Goal: Task Accomplishment & Management: Use online tool/utility

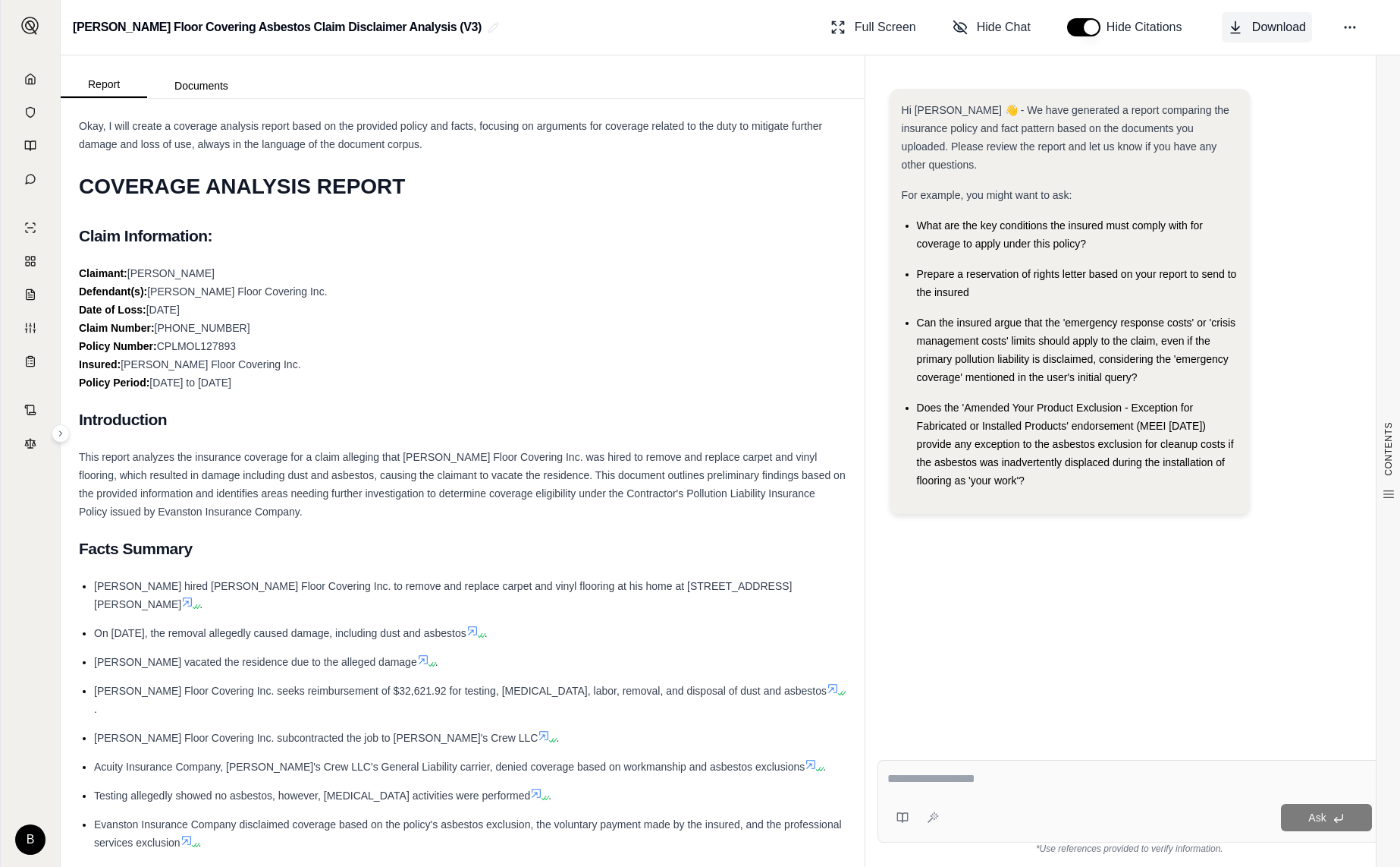
click at [1270, 26] on span "Download" at bounding box center [1278, 27] width 54 height 18
click at [1355, 23] on icon at bounding box center [1350, 27] width 15 height 15
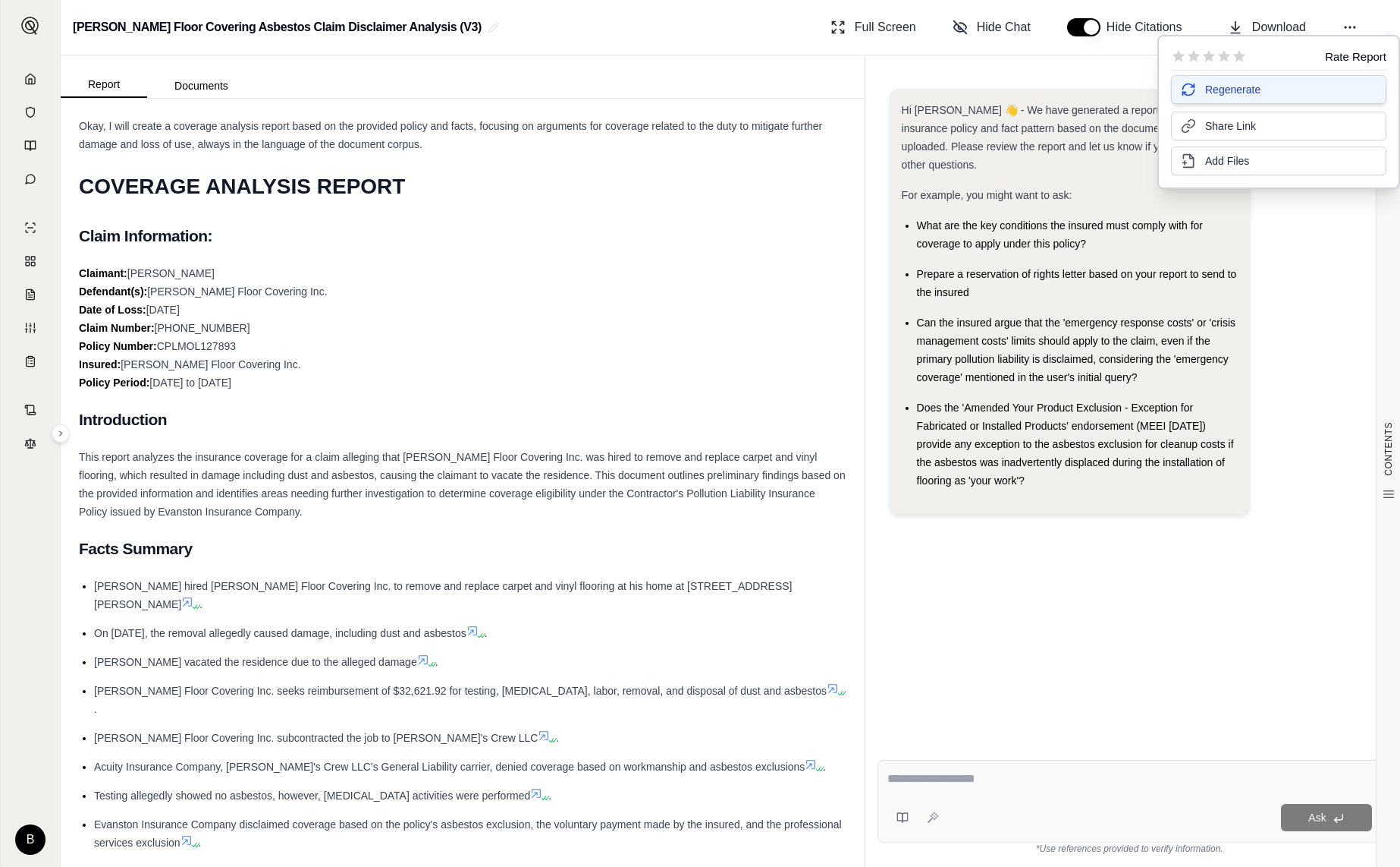
click at [1264, 89] on button "Regenerate" at bounding box center [1278, 89] width 216 height 29
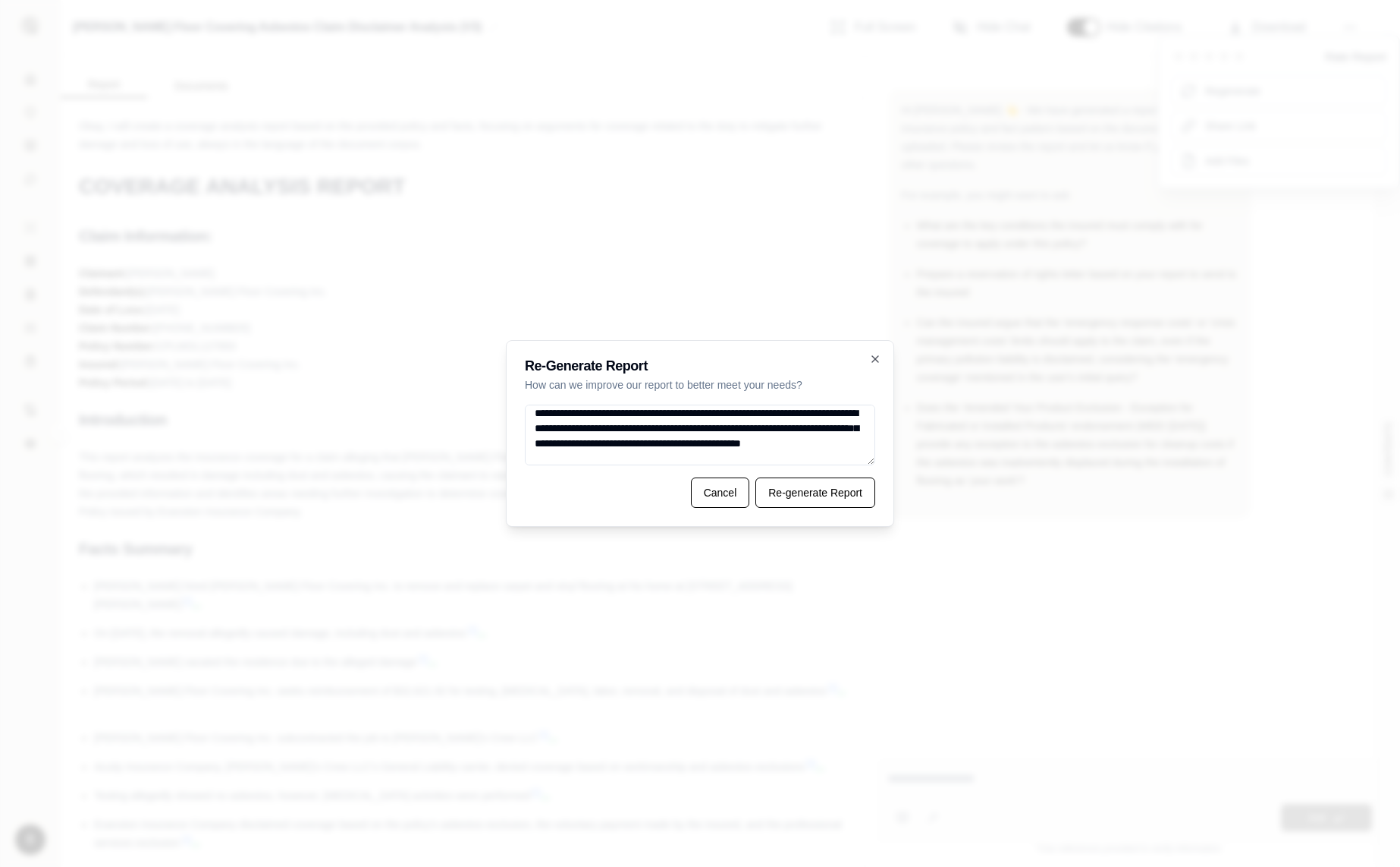
scroll to position [2586, 0]
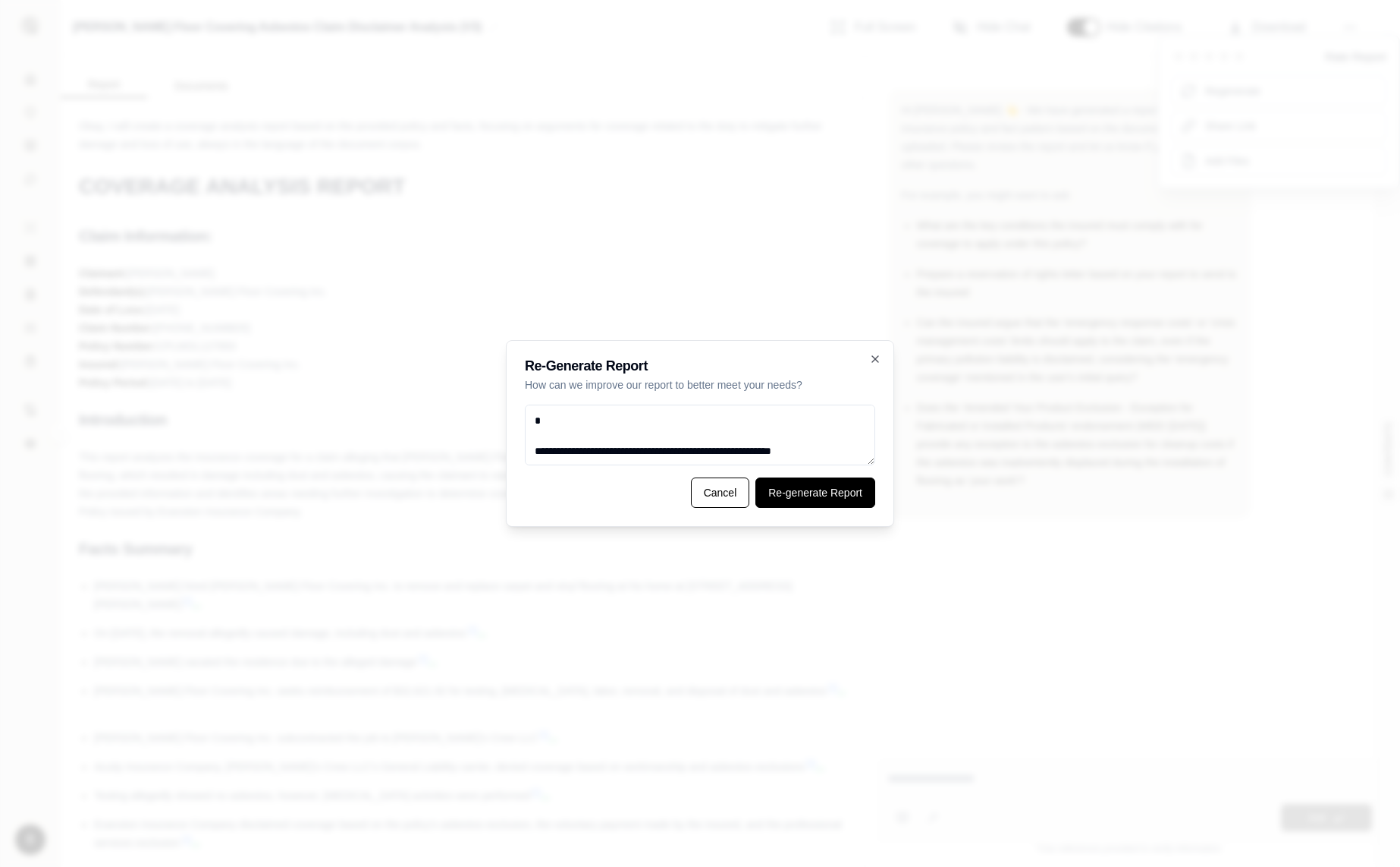
type textarea "**********"
click at [831, 483] on button "Re-generate Report" at bounding box center [815, 492] width 120 height 31
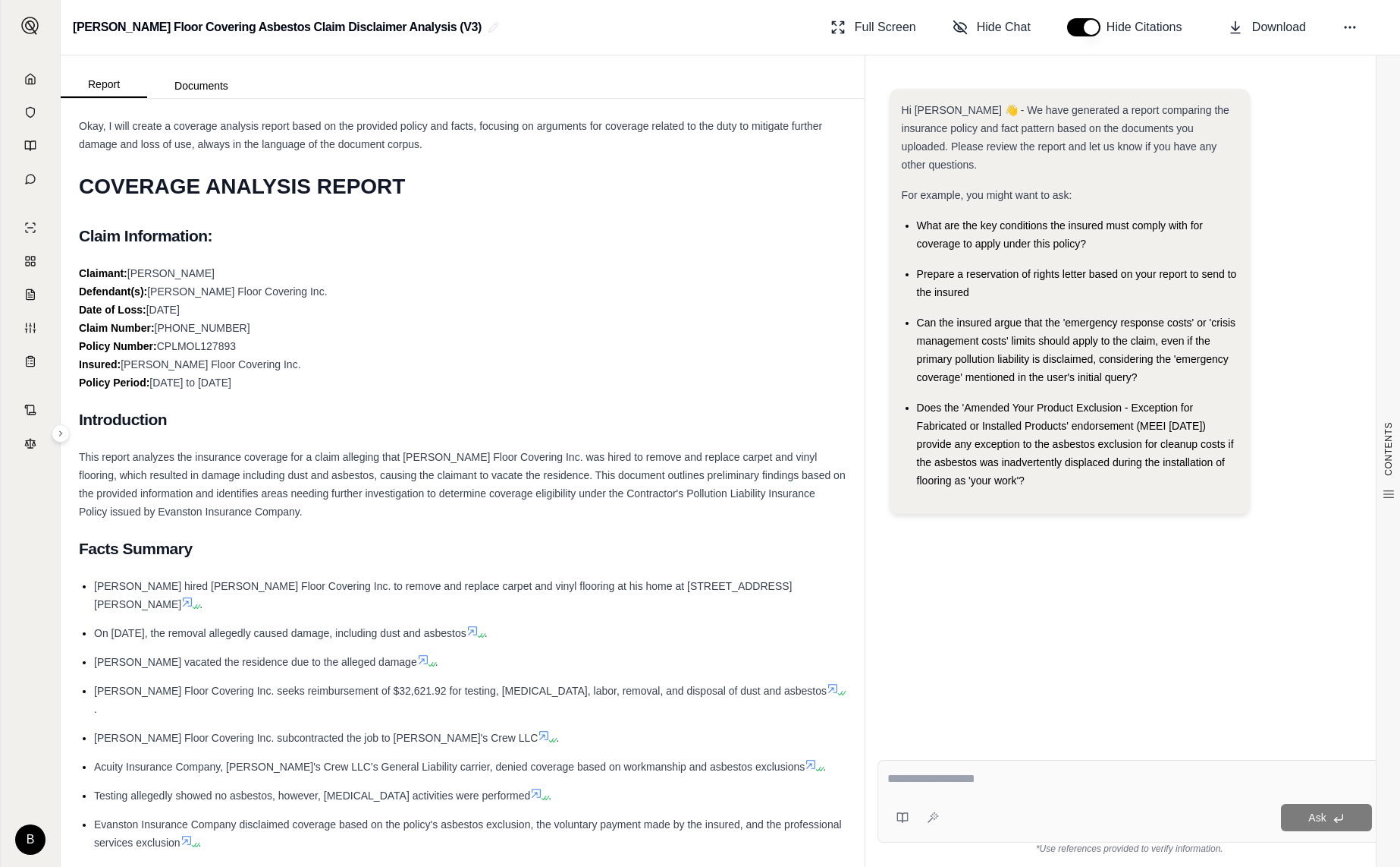
scroll to position [2, 0]
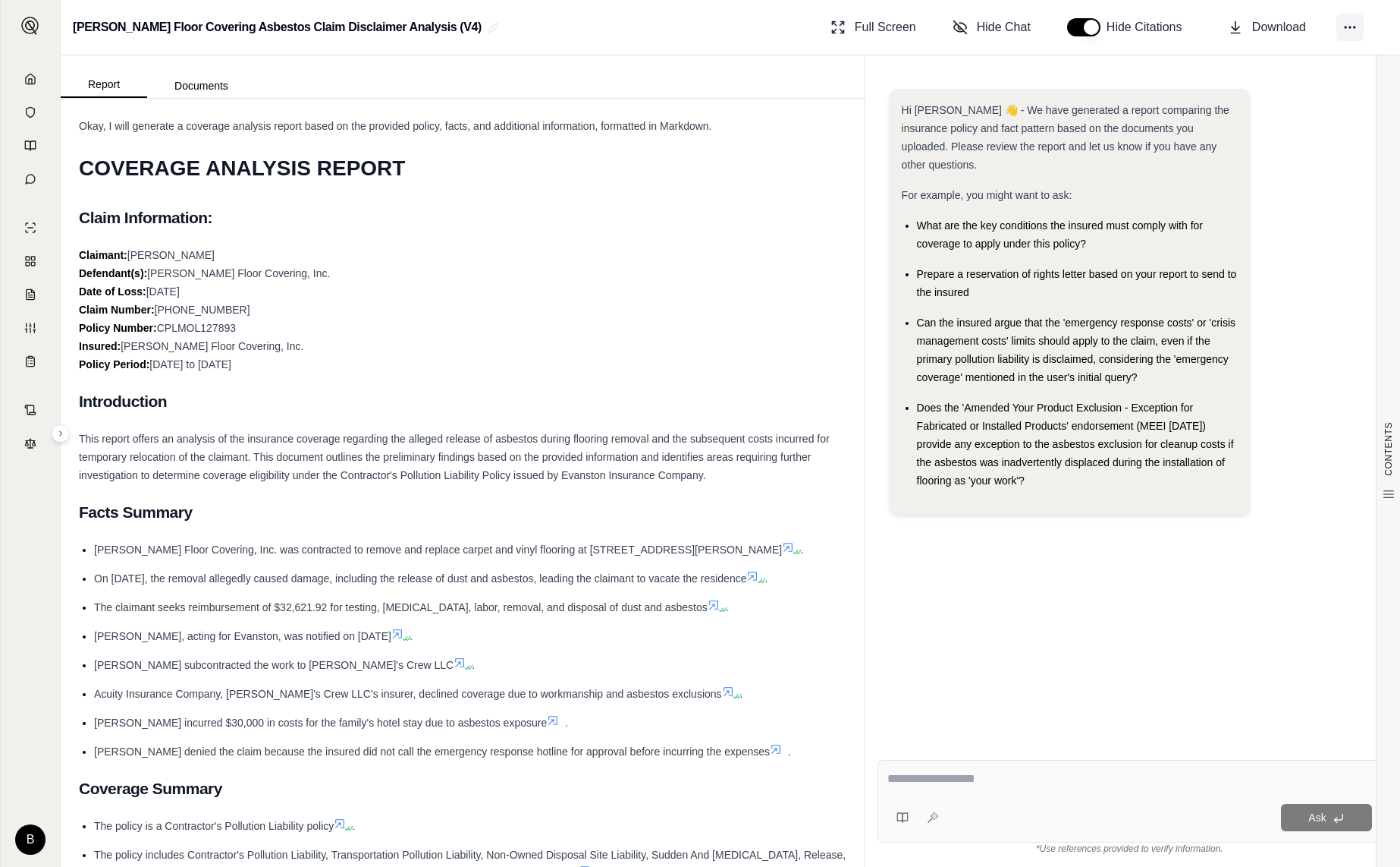
click at [1348, 27] on icon at bounding box center [1350, 27] width 15 height 15
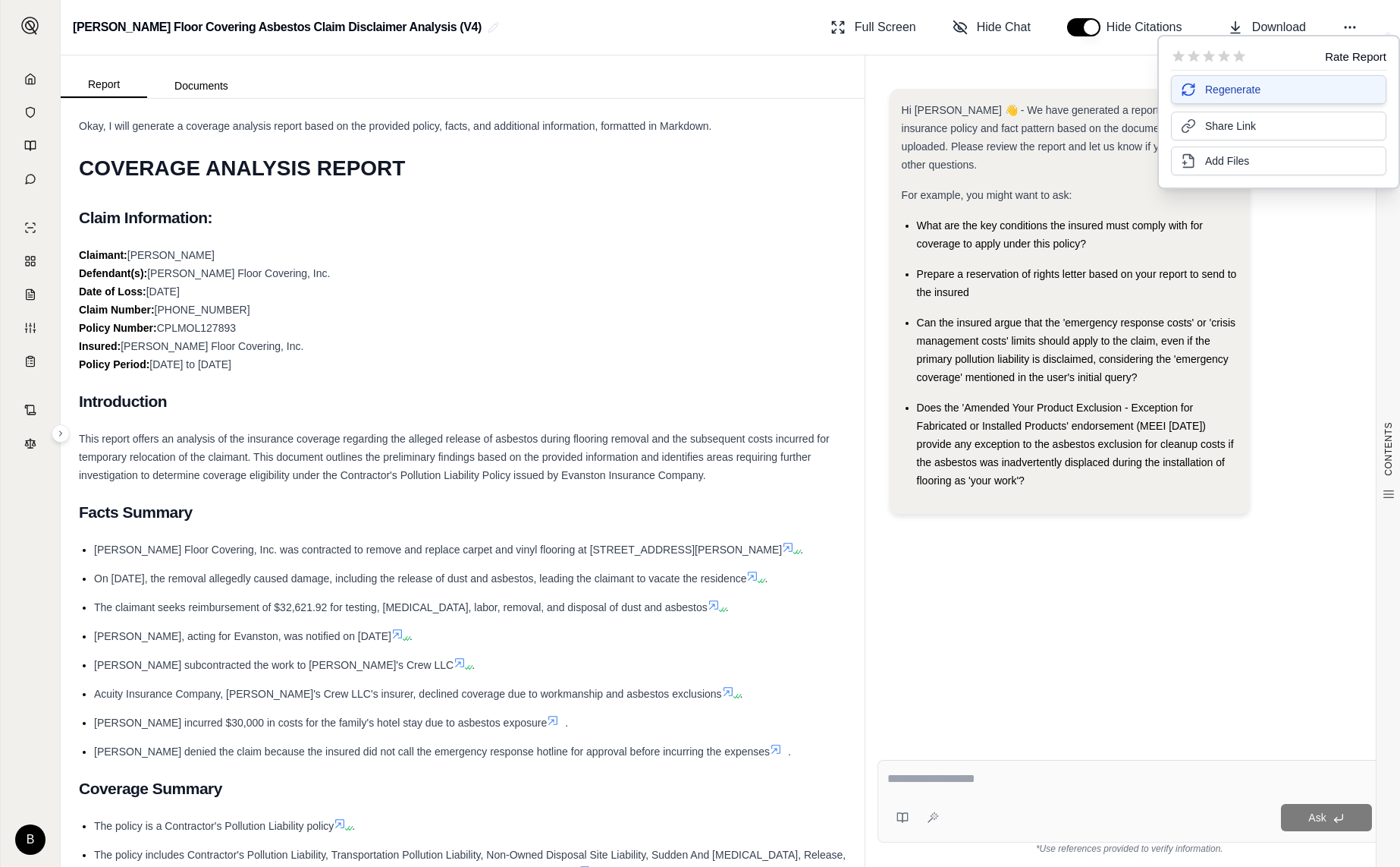
click at [1244, 92] on span "Regenerate" at bounding box center [1233, 89] width 55 height 15
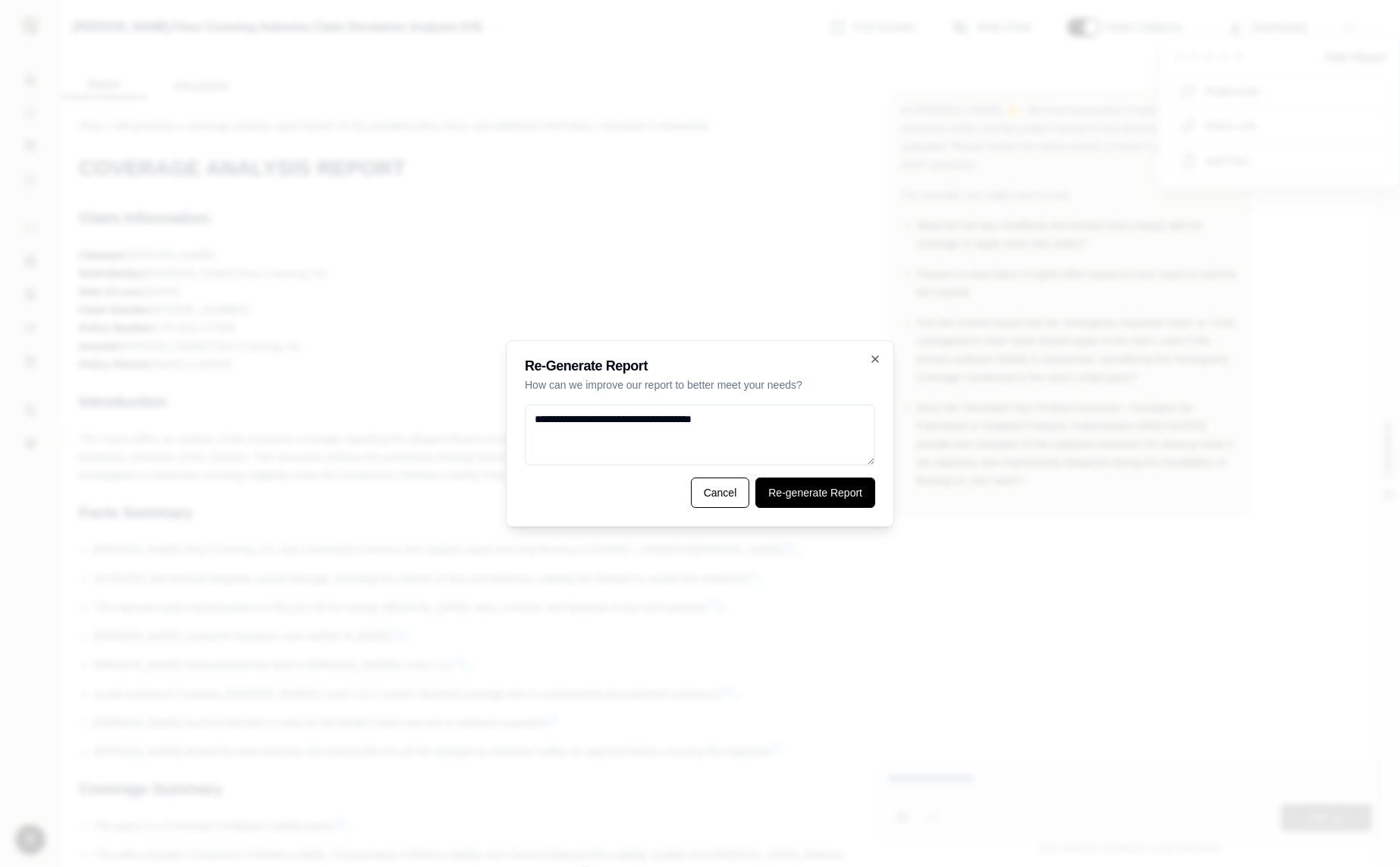
type textarea "**********"
click at [843, 501] on button "Re-generate Report" at bounding box center [815, 492] width 120 height 31
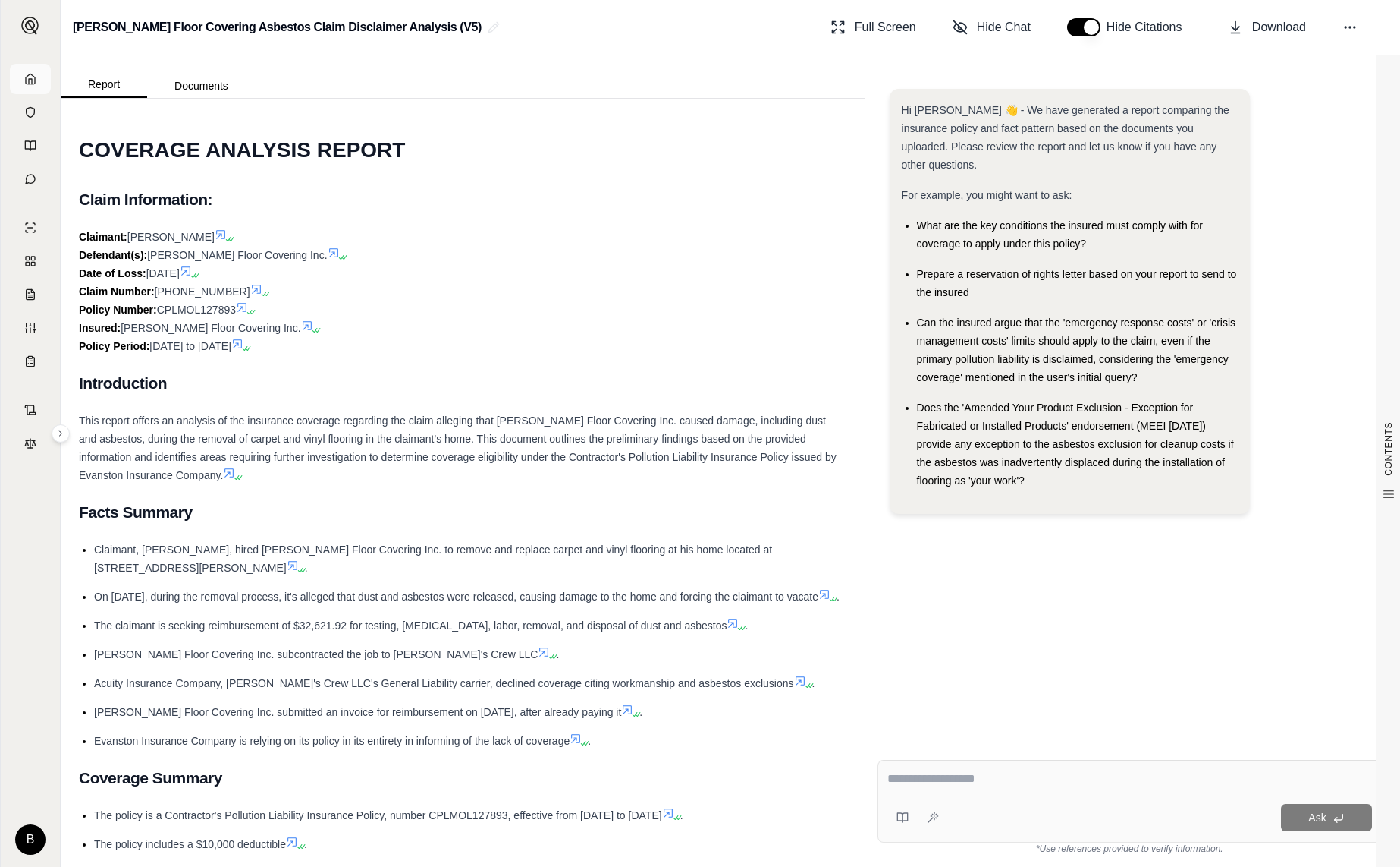
click at [37, 78] on link at bounding box center [31, 79] width 41 height 31
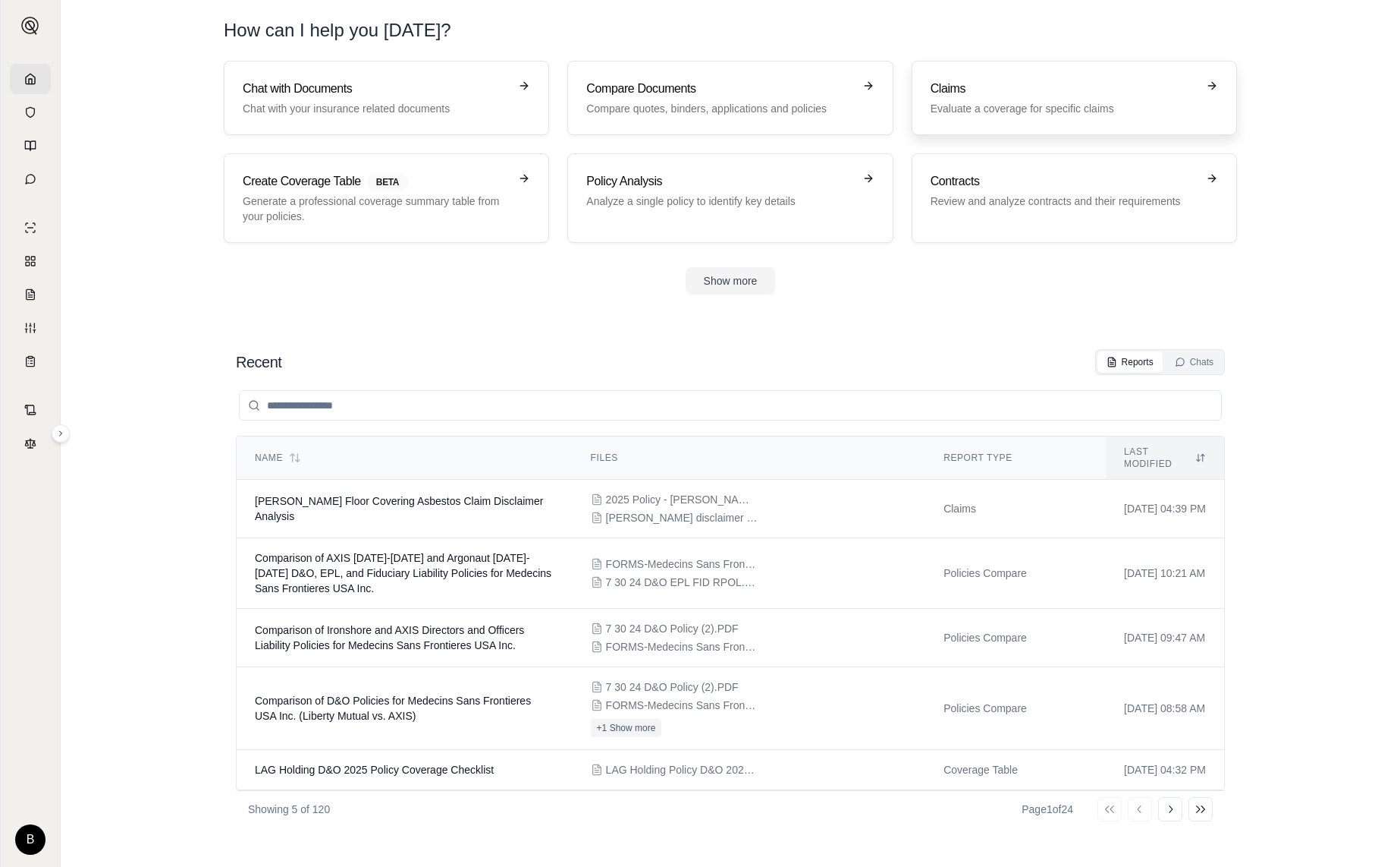
click at [967, 110] on p "Evaluate a coverage for specific claims" at bounding box center [1063, 108] width 266 height 15
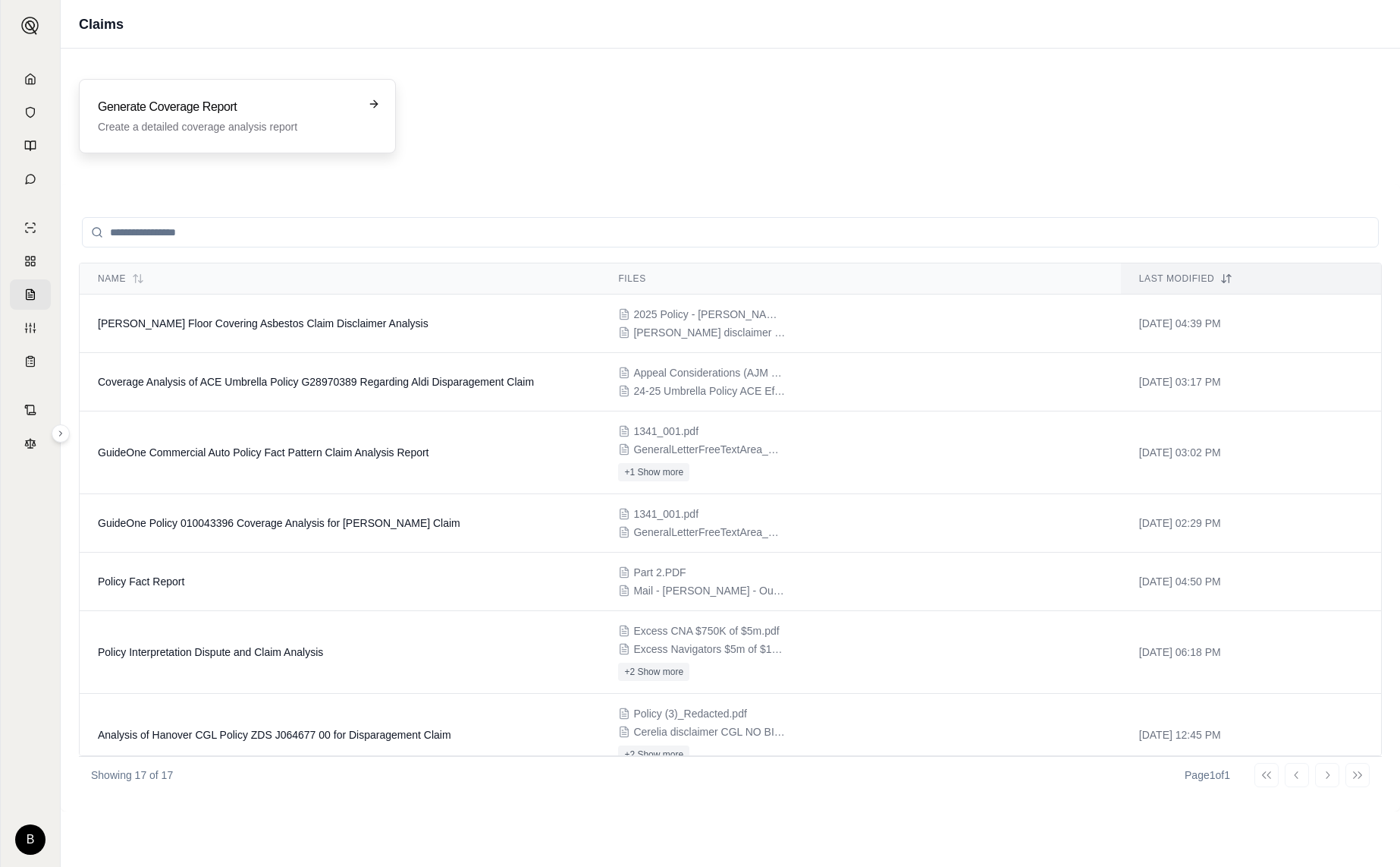
click at [189, 108] on h3 "Generate Coverage Report" at bounding box center [227, 107] width 258 height 18
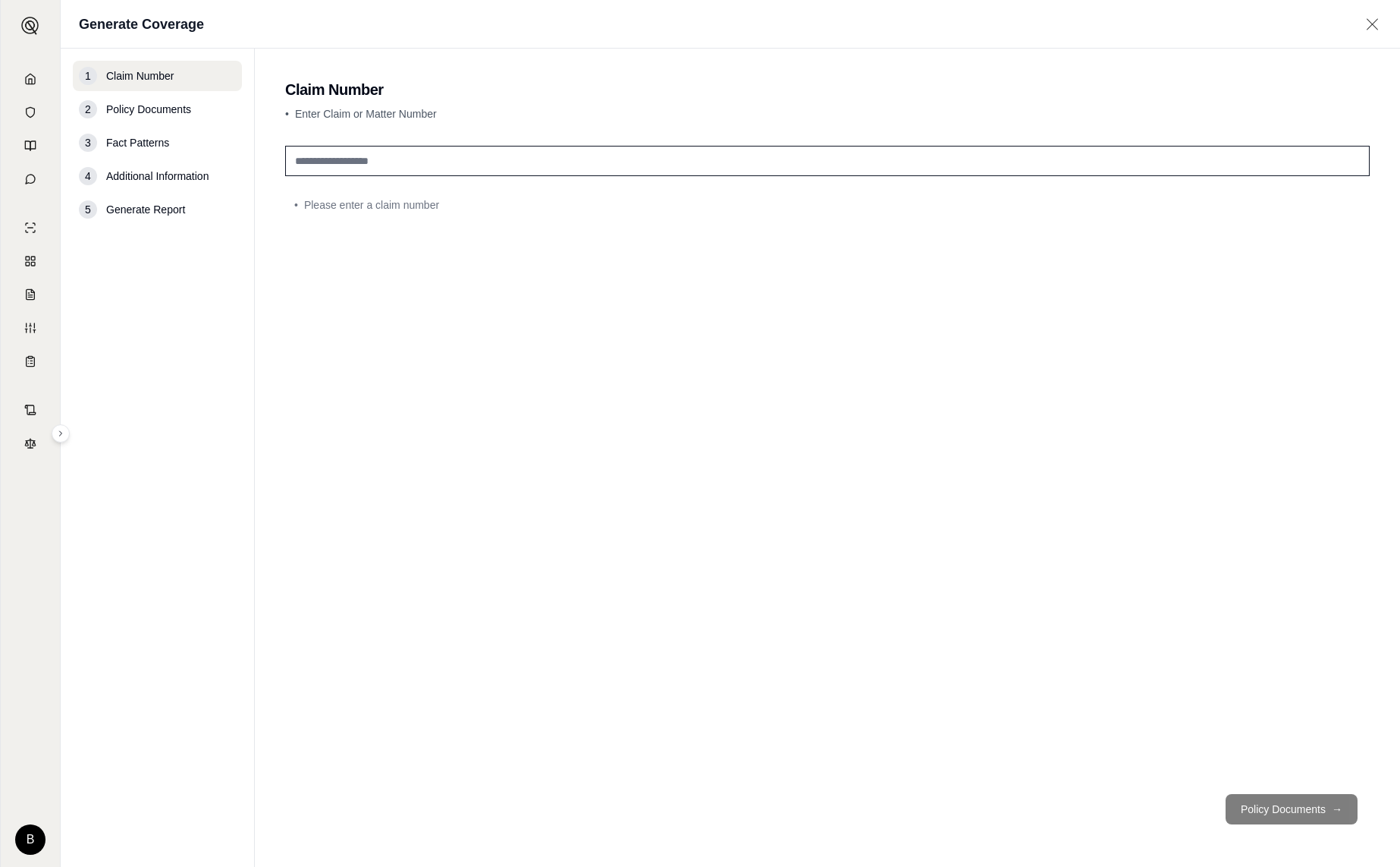
click at [348, 165] on input "text" at bounding box center [828, 160] width 1085 height 31
click at [348, 163] on input "text" at bounding box center [828, 160] width 1085 height 31
drag, startPoint x: 334, startPoint y: 160, endPoint x: 225, endPoint y: 141, distance: 110.6
click at [225, 141] on div "1 Claim Number 2 Policy Documents 3 Fact Patterns 4 Additional Information 5 Ge…" at bounding box center [730, 457] width 1340 height 818
type input "**********"
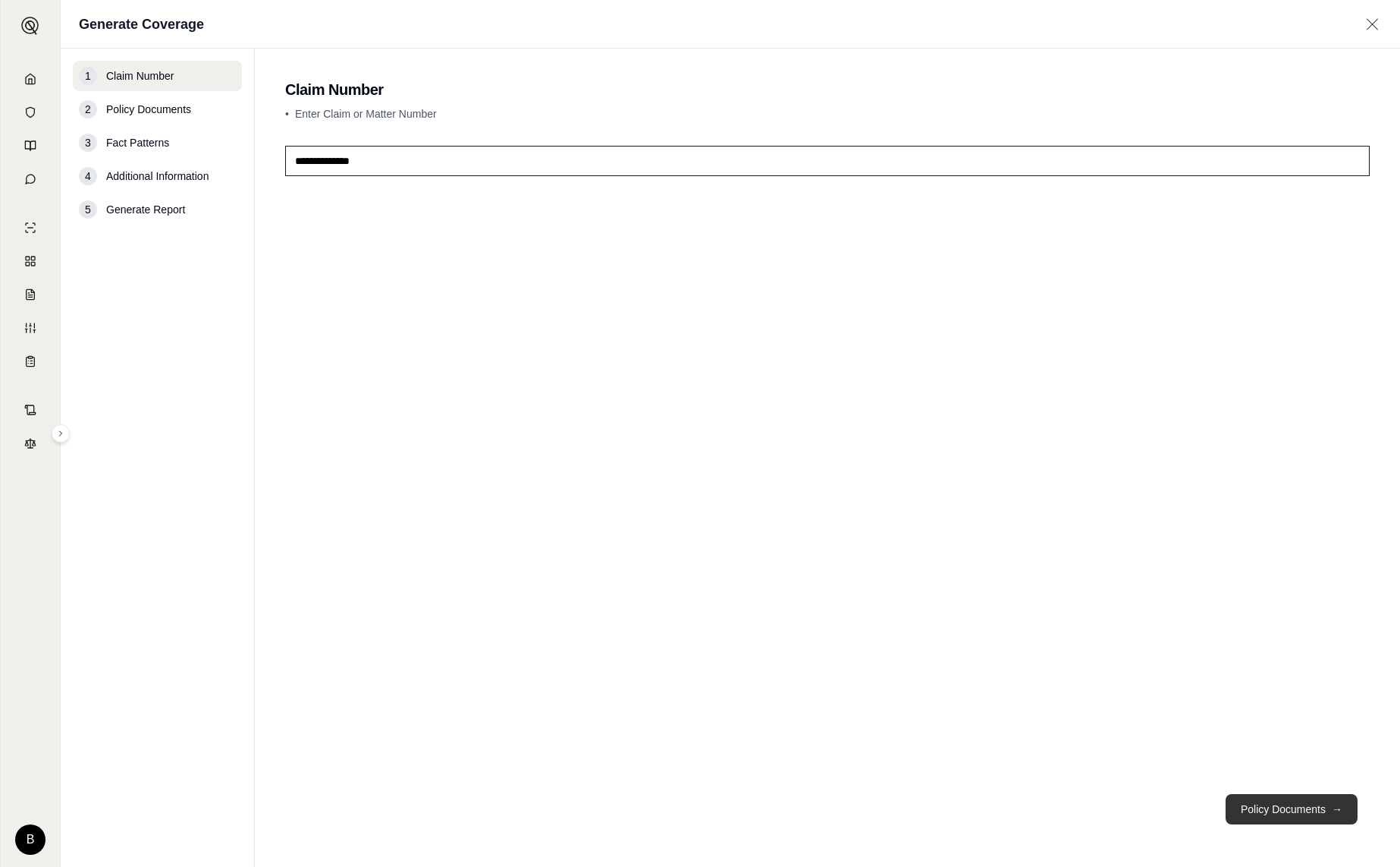
click at [1300, 802] on button "Policy Documents →" at bounding box center [1292, 808] width 132 height 31
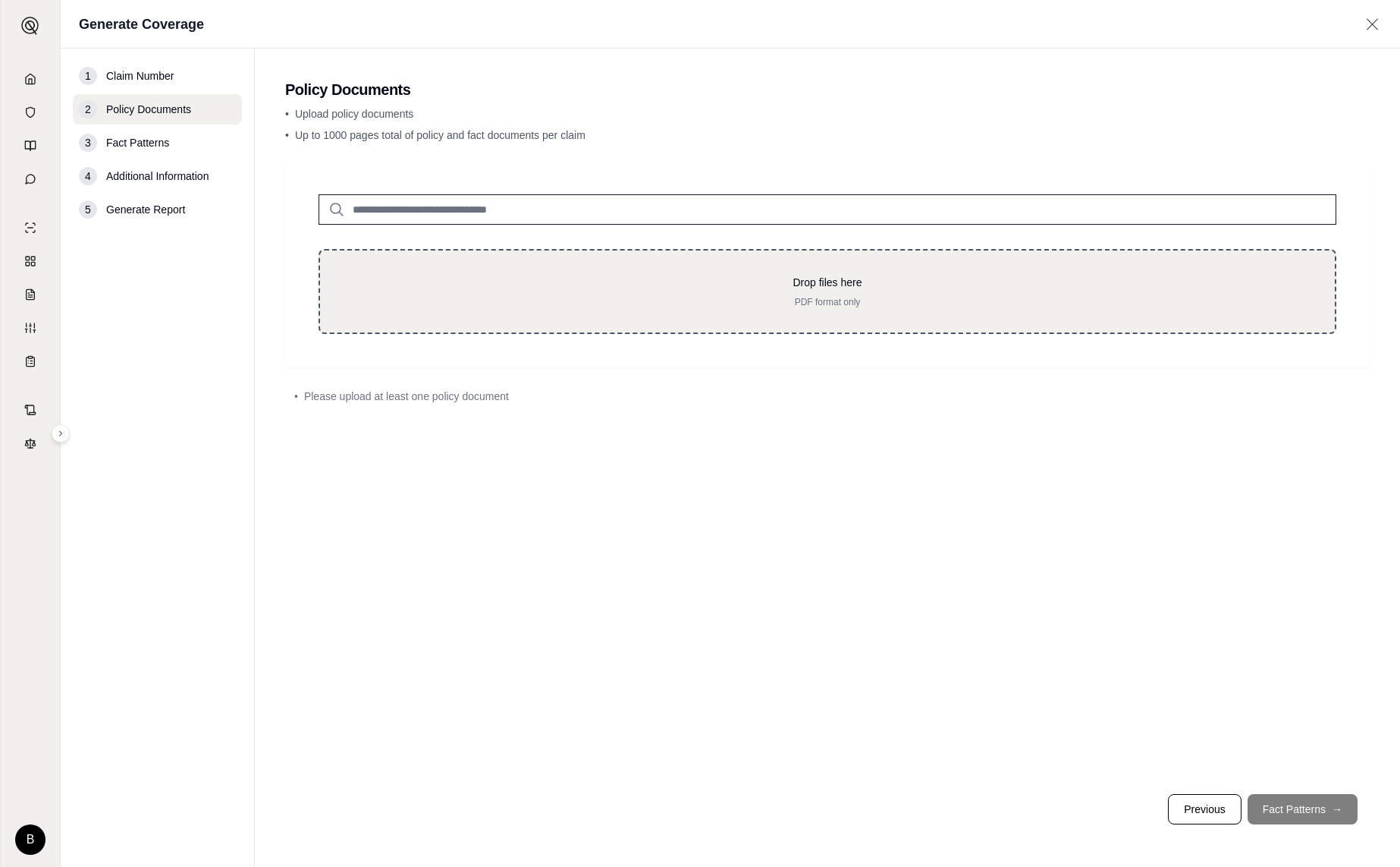
click at [871, 286] on p "Drop files here" at bounding box center [827, 282] width 967 height 15
type input "**********"
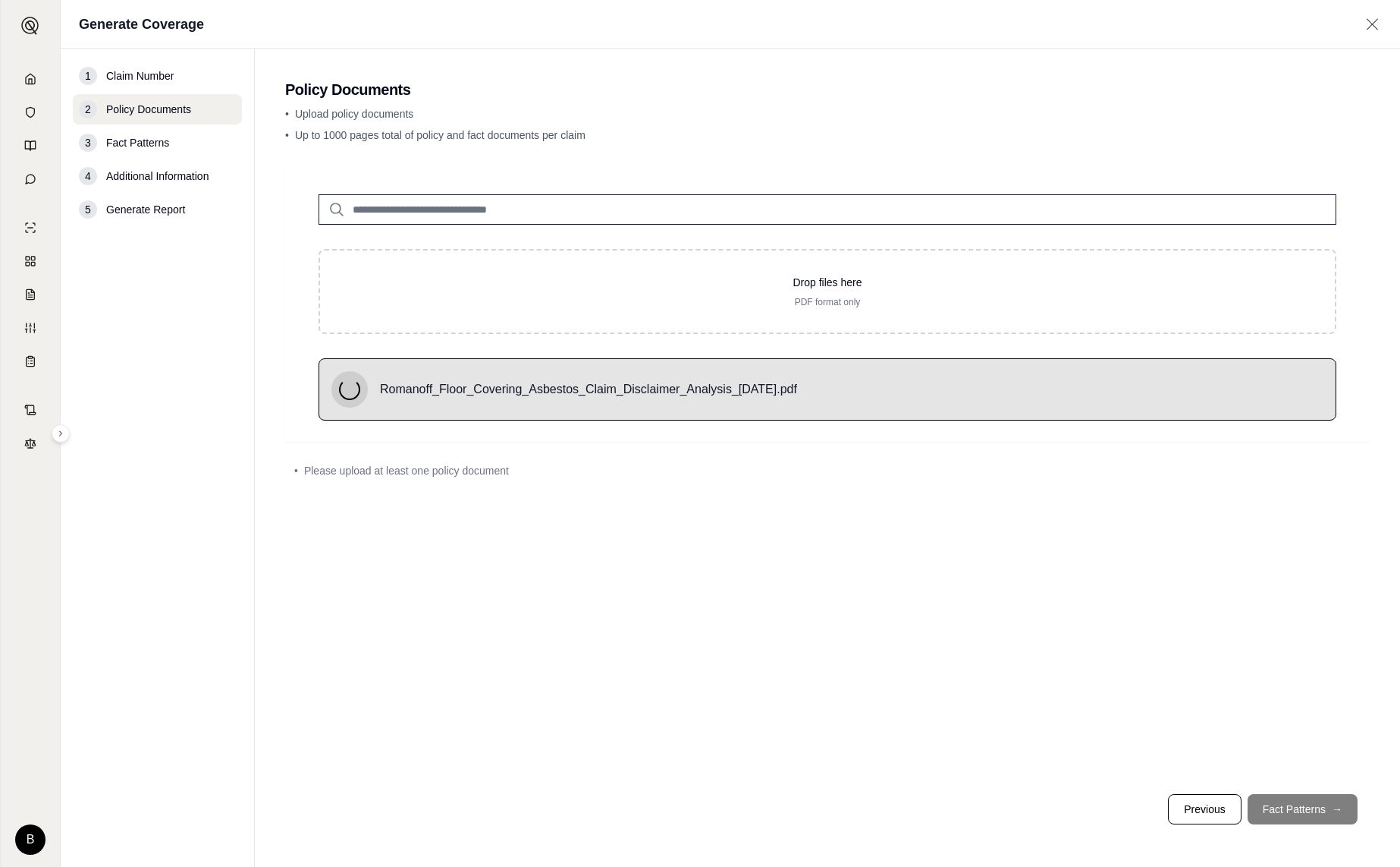
click at [1275, 807] on footer "Previous Fact Patterns →" at bounding box center [828, 809] width 1085 height 55
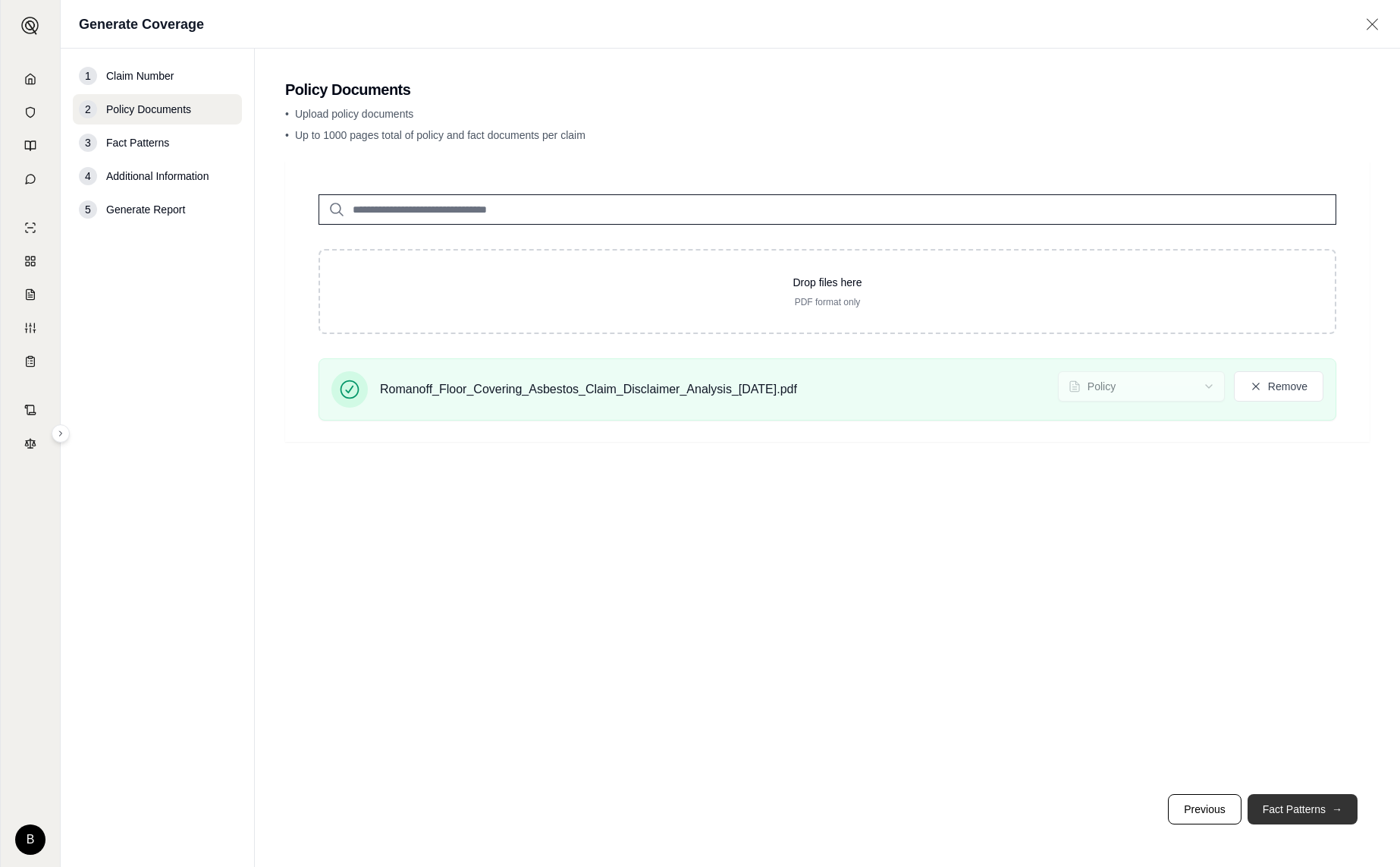
click at [1282, 807] on button "Fact Patterns →" at bounding box center [1302, 808] width 110 height 31
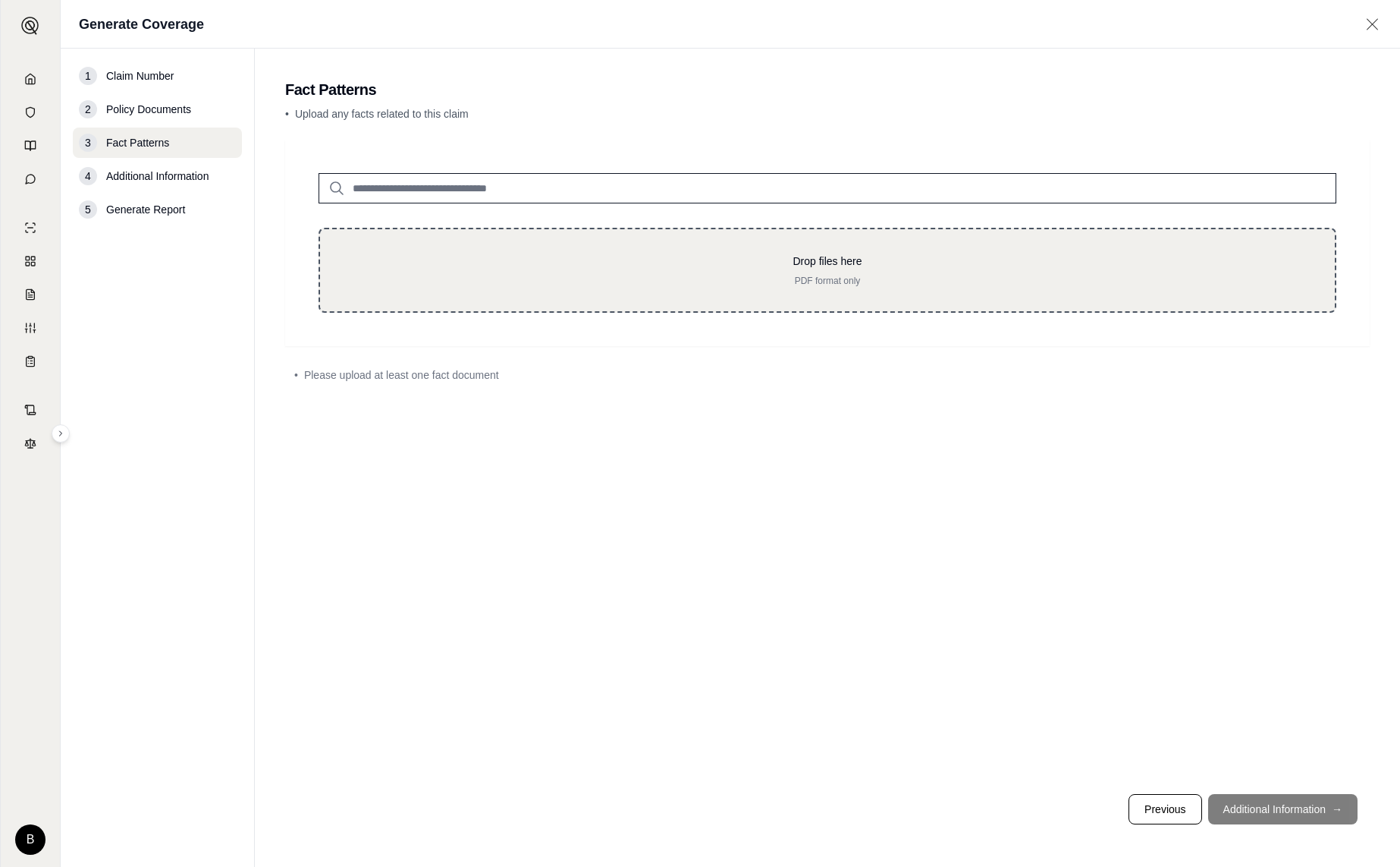
click at [740, 266] on p "Drop files here" at bounding box center [827, 261] width 967 height 15
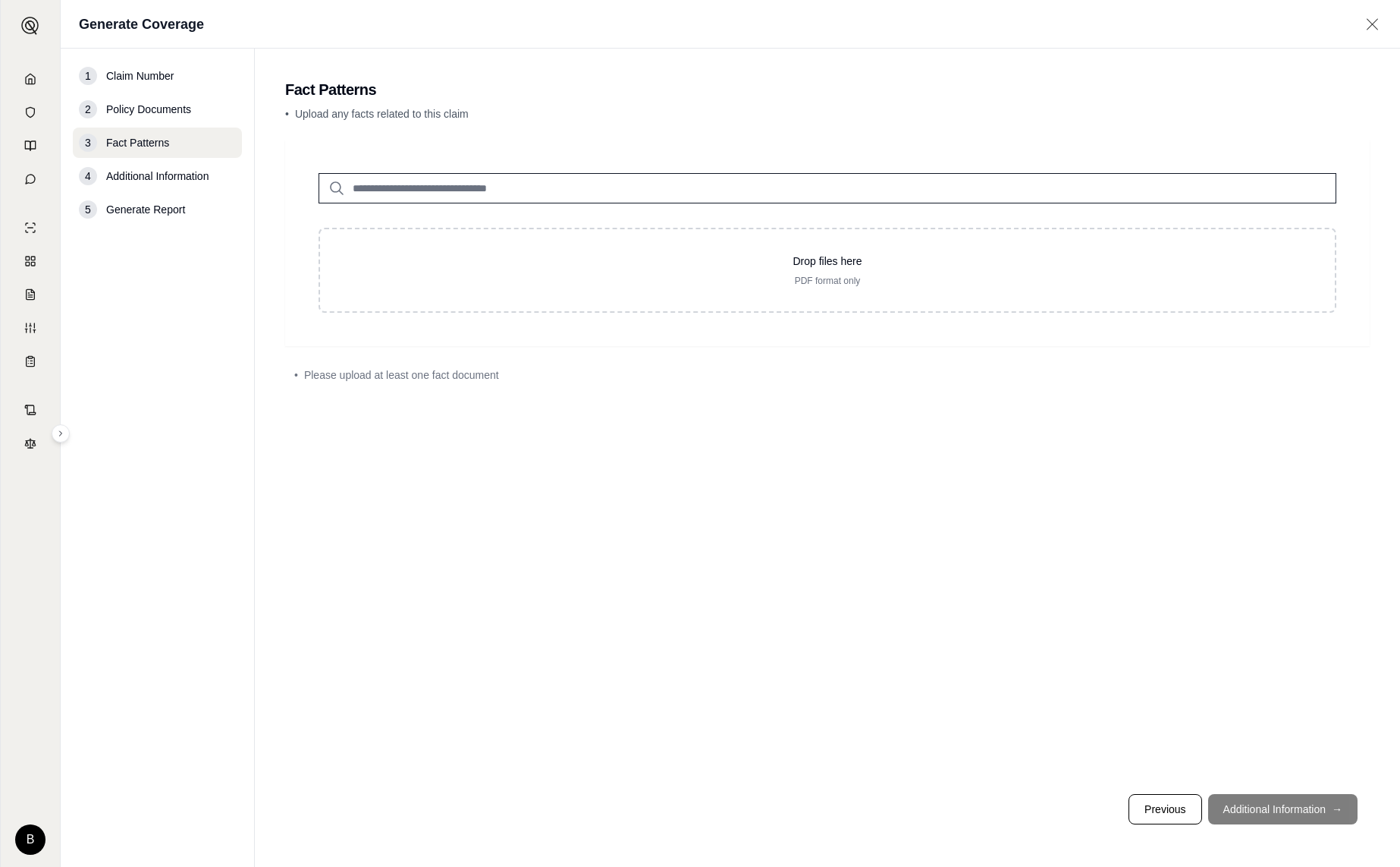
type input "**********"
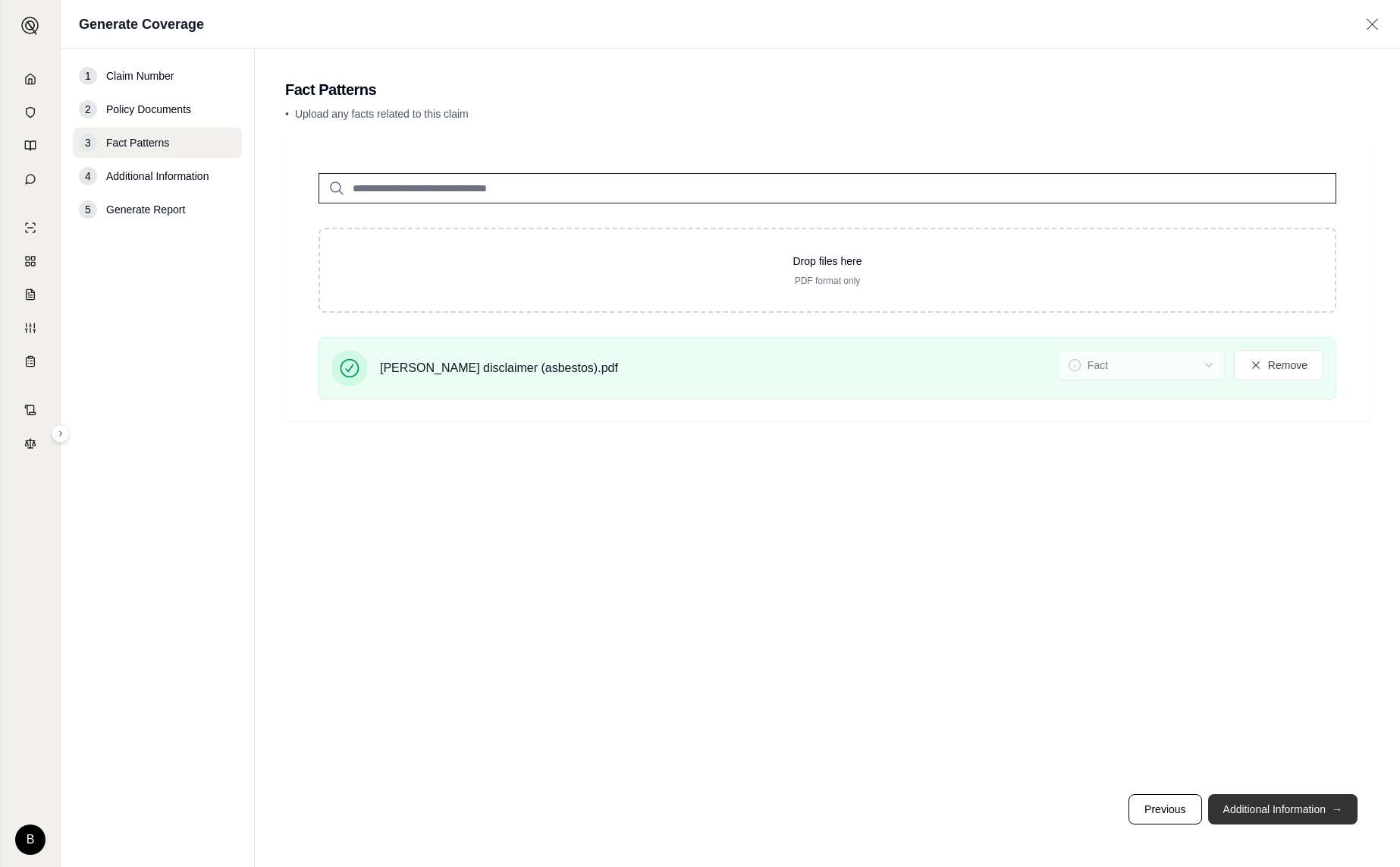
click at [1240, 809] on button "Additional Information →" at bounding box center [1283, 808] width 150 height 31
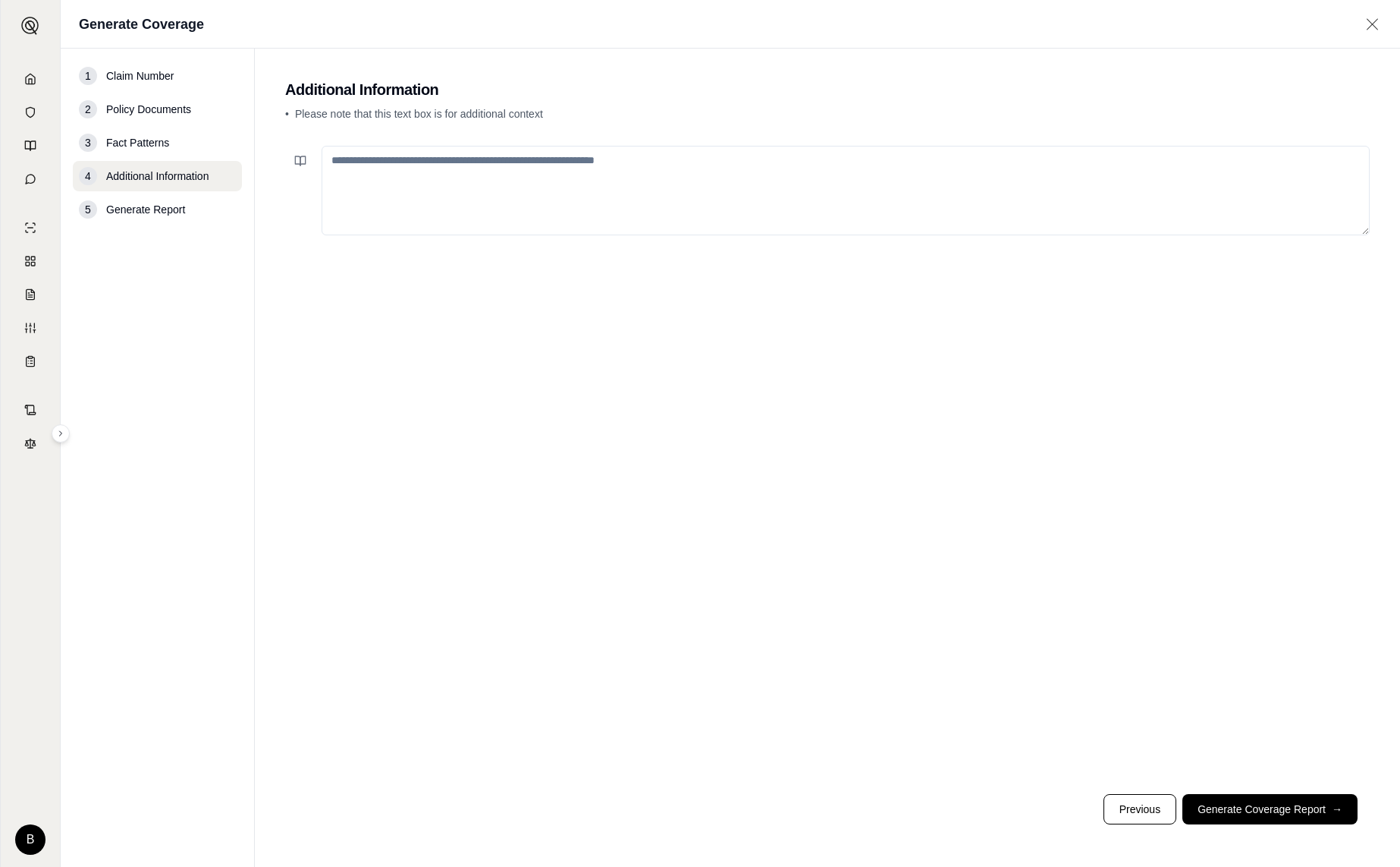
click at [413, 170] on textarea at bounding box center [846, 190] width 1049 height 89
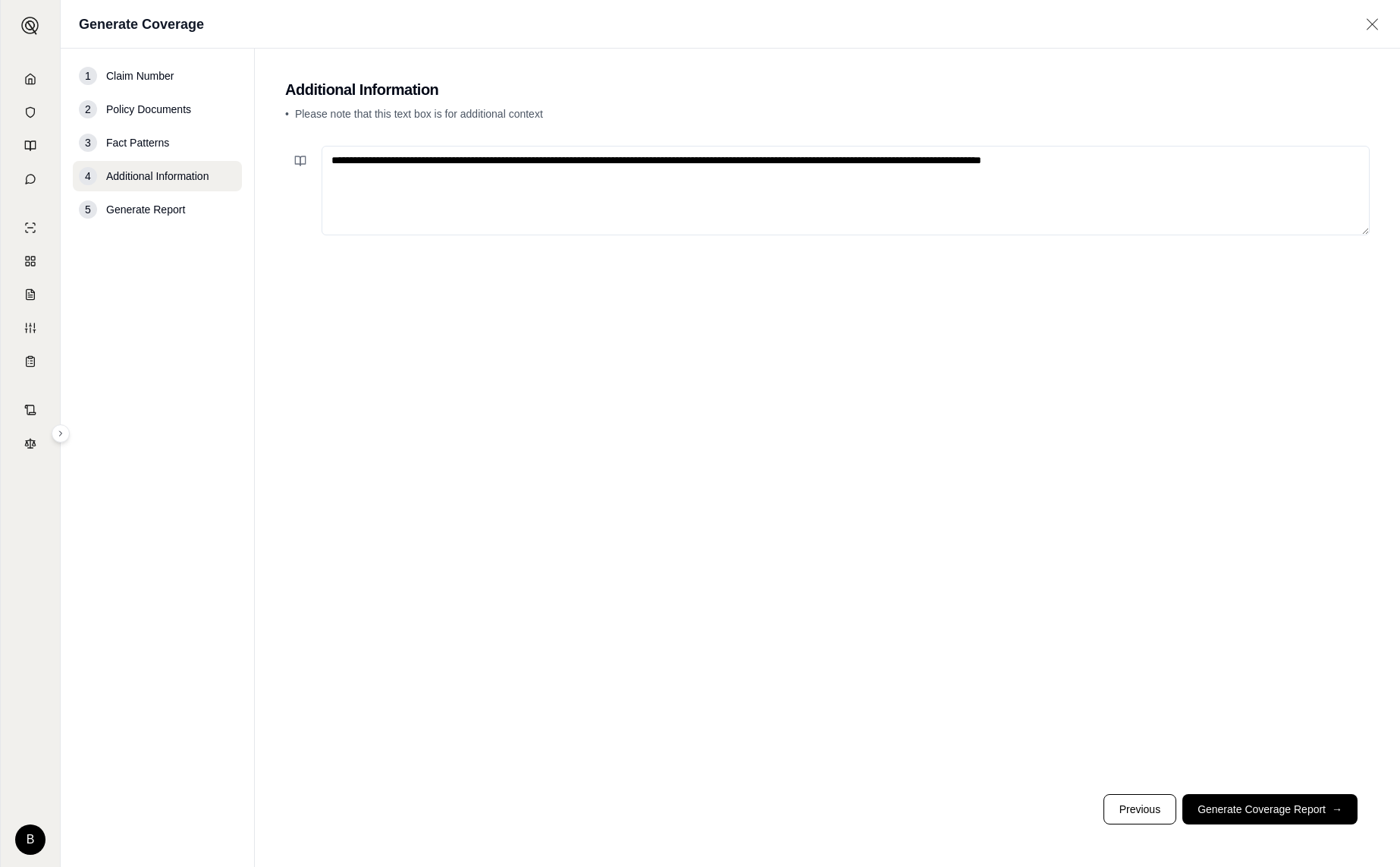
paste textarea "**********"
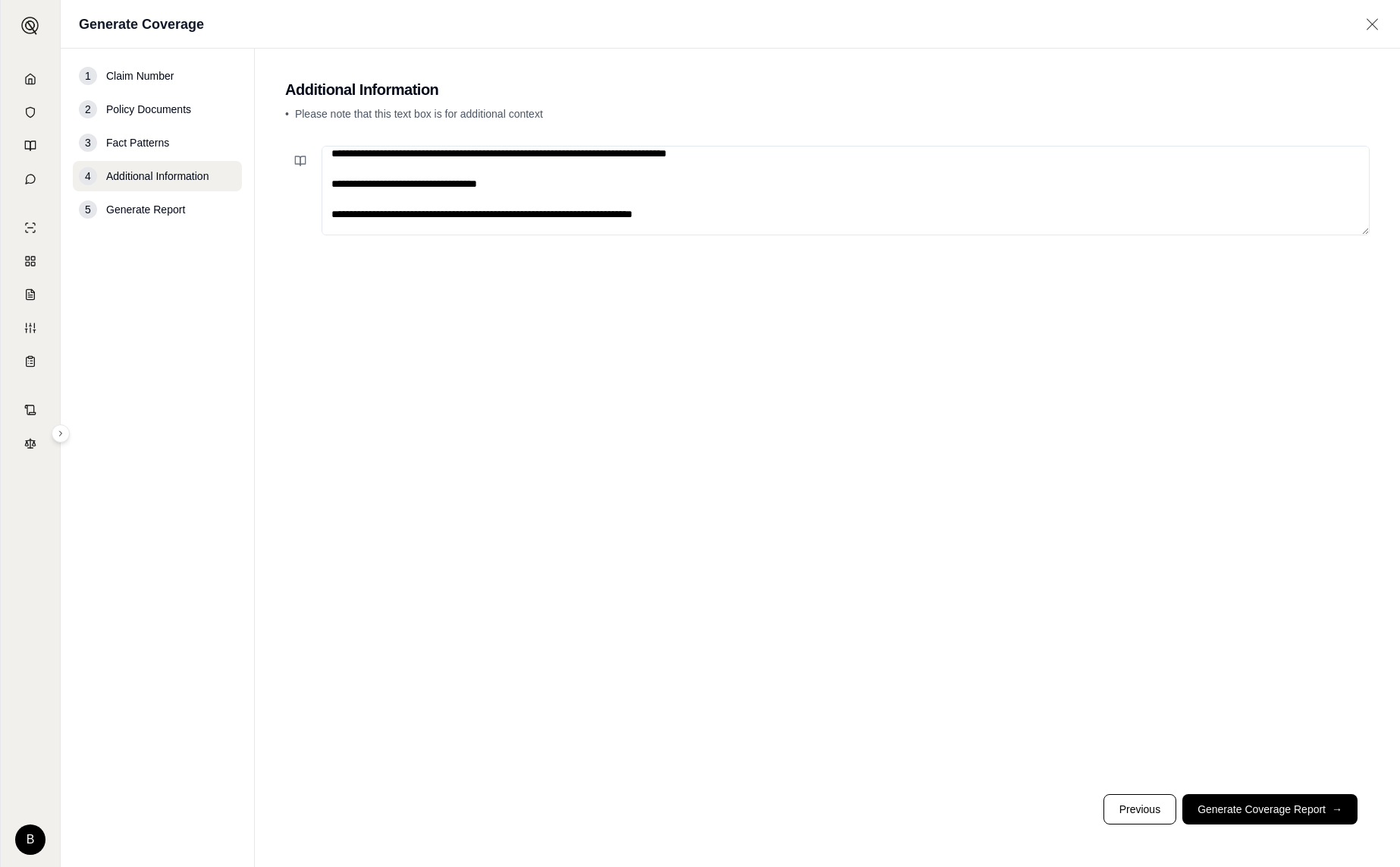
scroll to position [601, 0]
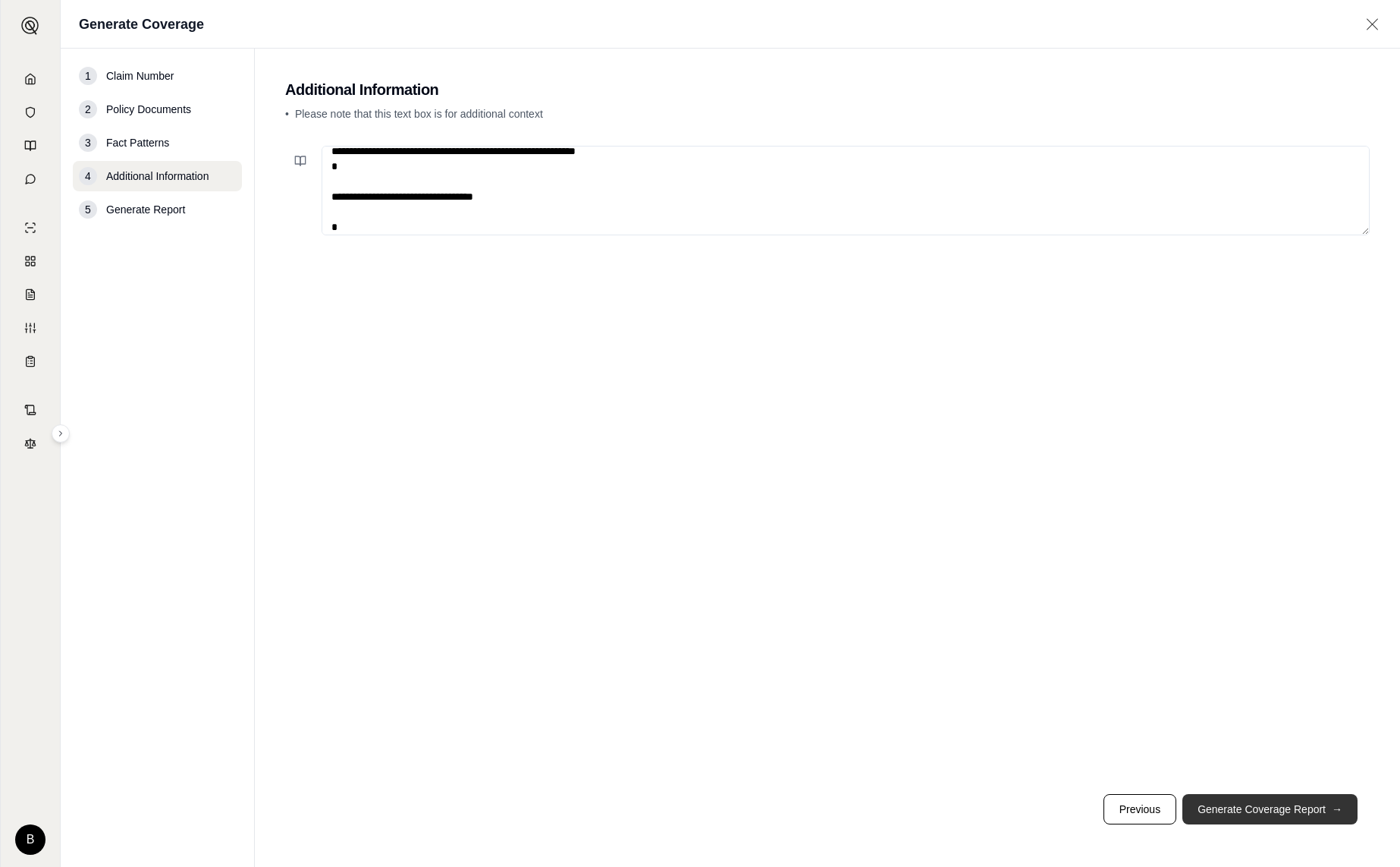
type textarea "**********"
click at [1218, 803] on button "Generate Coverage Report →" at bounding box center [1270, 808] width 175 height 31
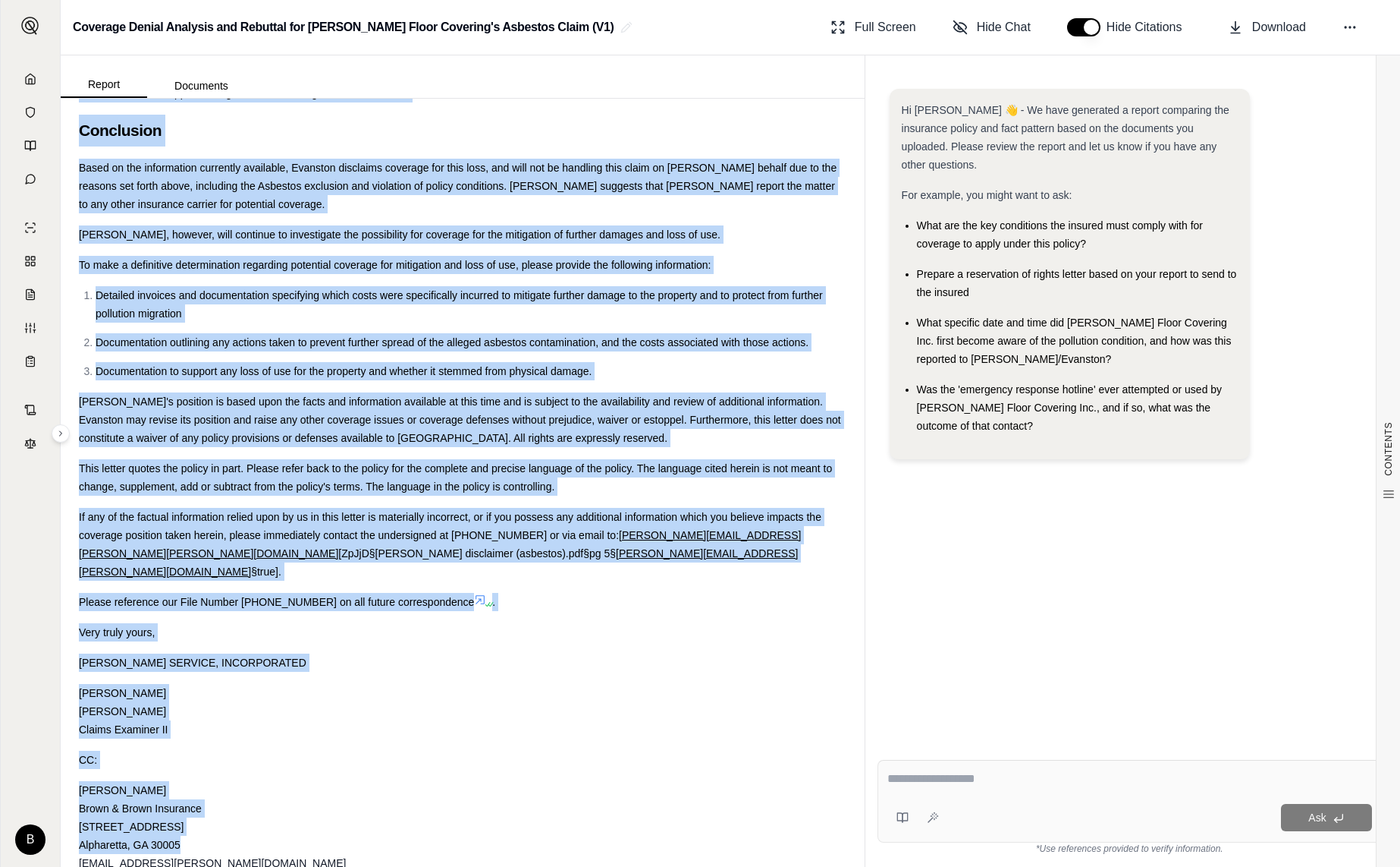
scroll to position [6902, 0]
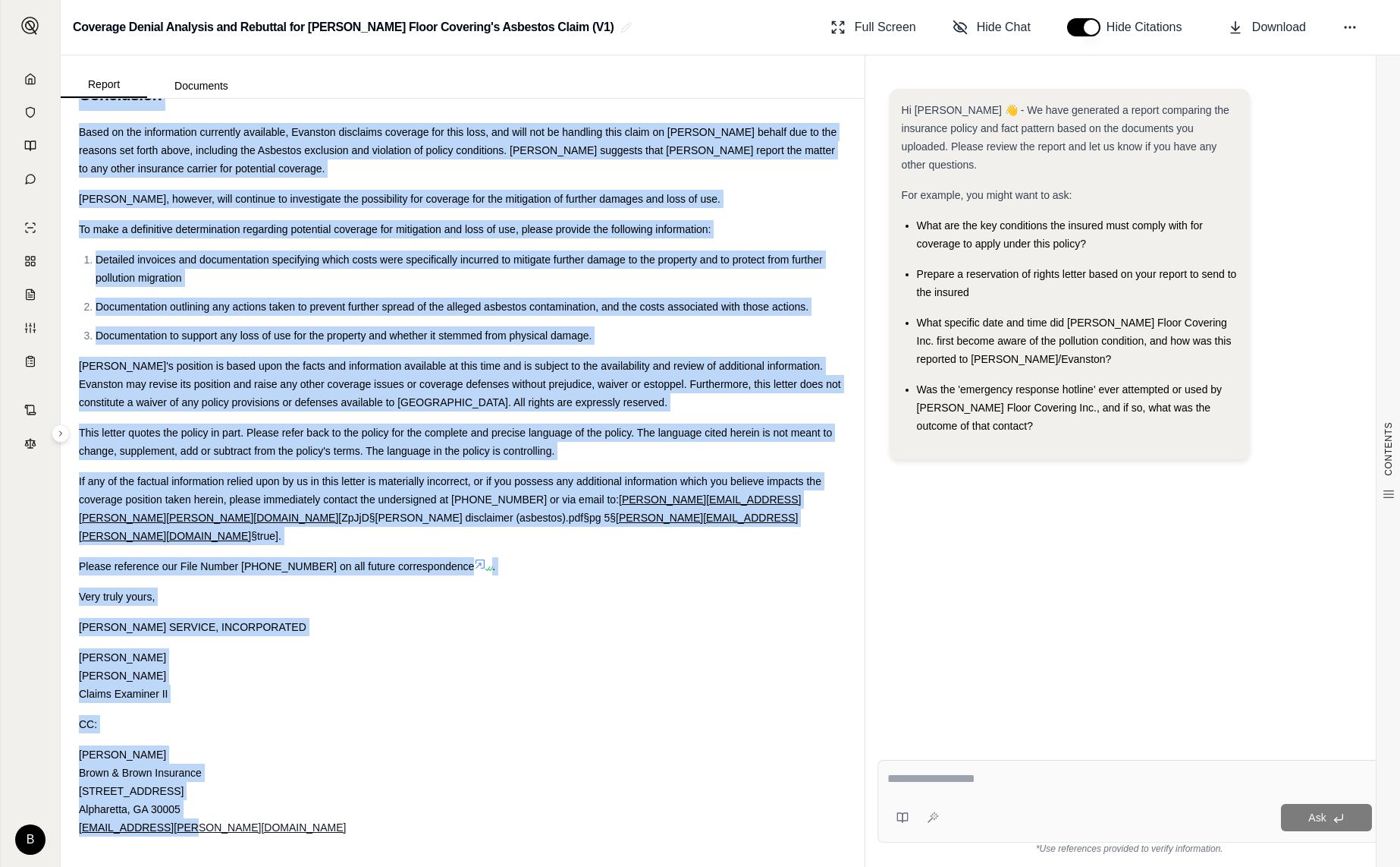
drag, startPoint x: 85, startPoint y: 179, endPoint x: 262, endPoint y: 869, distance: 712.3
click at [262, 866] on html "B Coverage Denial Analysis and Rebuttal for [PERSON_NAME] Floor Covering's Asbe…" at bounding box center [700, 434] width 1400 height 867
click at [1292, 31] on span "Download" at bounding box center [1278, 27] width 54 height 18
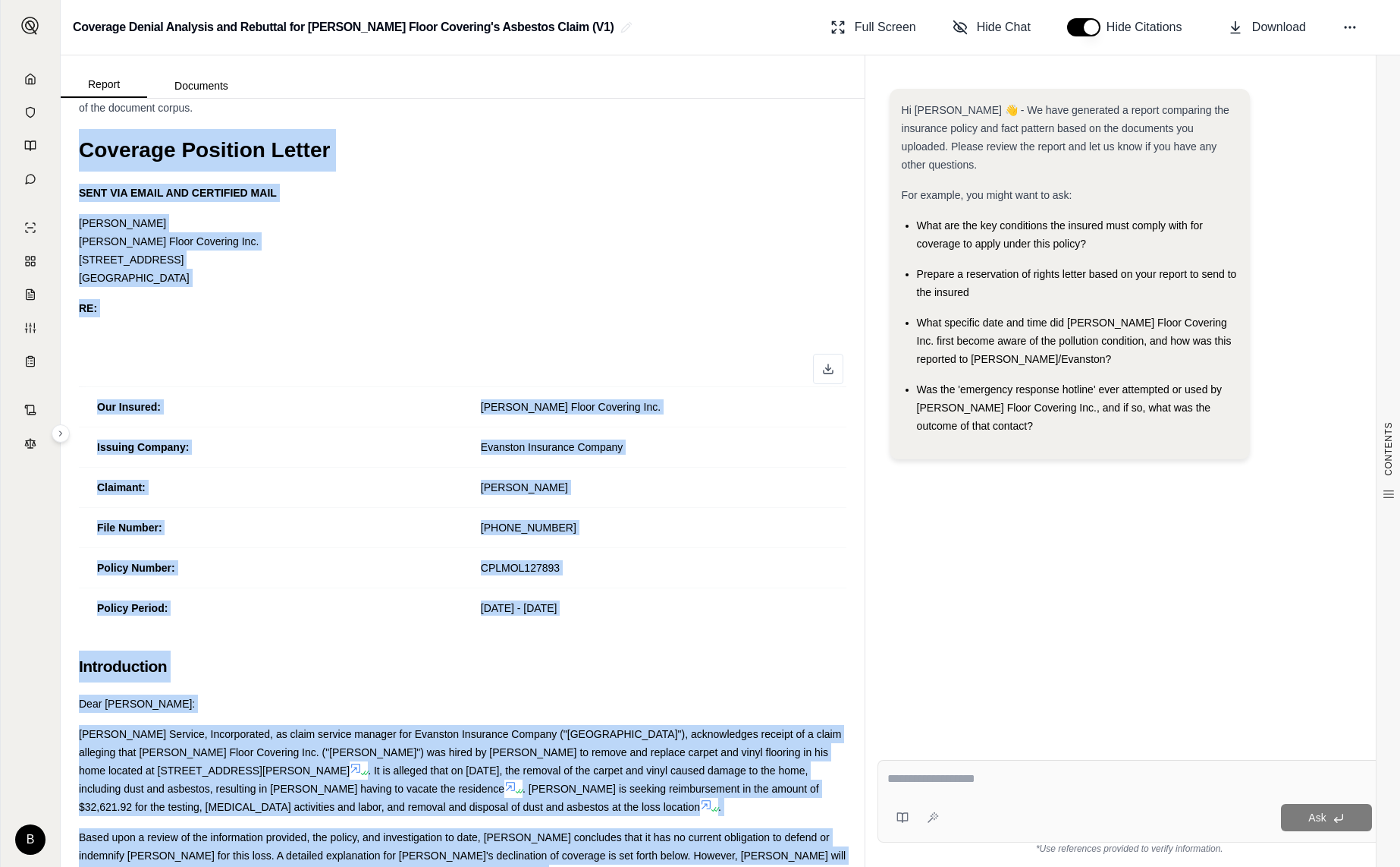
scroll to position [3844, 0]
